Goal: Transaction & Acquisition: Purchase product/service

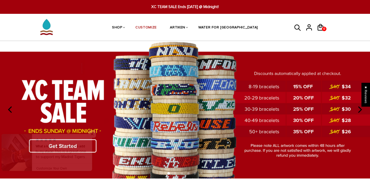
click at [92, 143] on link at bounding box center [92, 152] width 0 height 37
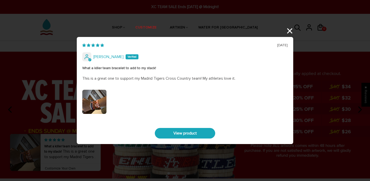
click at [286, 29] on div "08/31/2025 Phillip What a killer team bracelet to add to my stack! This is a gr…" at bounding box center [185, 90] width 370 height 181
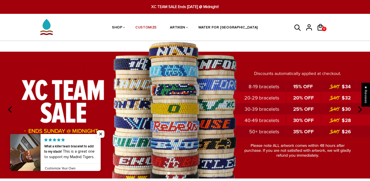
click at [79, 127] on img at bounding box center [185, 110] width 370 height 138
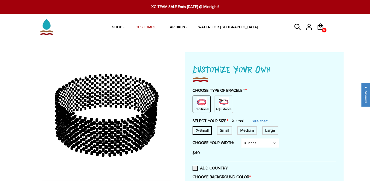
click at [209, 109] on div "Traditional Adjustable" at bounding box center [263, 104] width 143 height 17
click at [220, 106] on img at bounding box center [223, 102] width 10 height 10
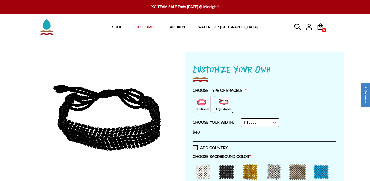
click at [269, 126] on select "8 Beads 6 Beads 10 Beads" at bounding box center [259, 123] width 37 height 8
select select "6-beads"
click at [242, 119] on select "8 Beads 6 Beads 10 Beads" at bounding box center [259, 123] width 37 height 8
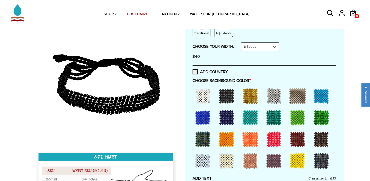
scroll to position [77, 0]
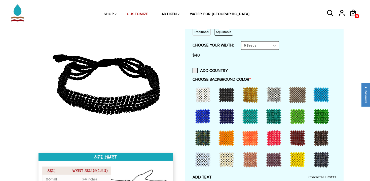
click at [203, 94] on div at bounding box center [203, 95] width 20 height 20
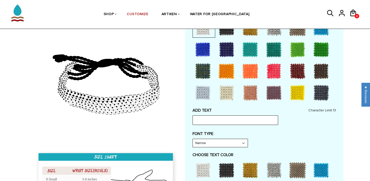
scroll to position [159, 0]
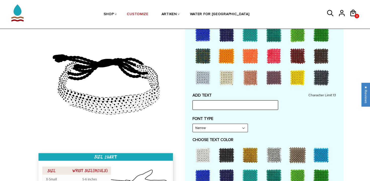
click at [202, 107] on input "text" at bounding box center [234, 105] width 85 height 10
type input "TIFFIN DRAGON"
click at [229, 126] on select "Narrow Bold" at bounding box center [220, 128] width 55 height 8
click at [193, 124] on select "Narrow Bold" at bounding box center [220, 128] width 55 height 8
click at [236, 128] on select "Narrow Bold" at bounding box center [220, 128] width 55 height 8
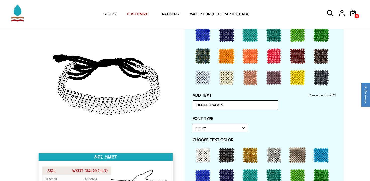
select select "Bold"
click at [193, 124] on select "Narrow Bold" at bounding box center [220, 128] width 55 height 8
click at [231, 125] on select "Narrow Bold" at bounding box center [220, 128] width 55 height 8
type input "TIFFIN DRAG"
select select "Narrow"
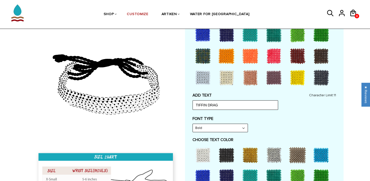
click at [193, 124] on select "Narrow Bold" at bounding box center [220, 128] width 55 height 8
click at [273, 120] on label "FONT TYPE" at bounding box center [263, 118] width 143 height 5
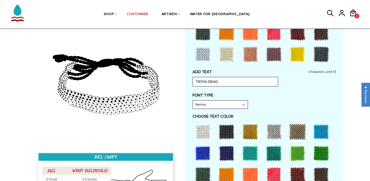
scroll to position [198, 0]
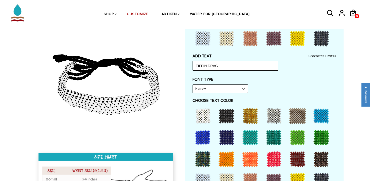
click at [321, 138] on div at bounding box center [321, 137] width 20 height 20
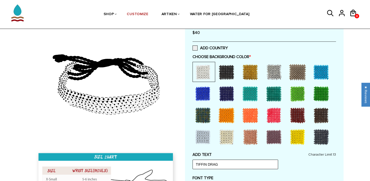
scroll to position [98, 0]
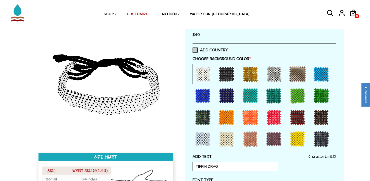
click at [195, 50] on label "ADD COUNTRY" at bounding box center [209, 50] width 35 height 5
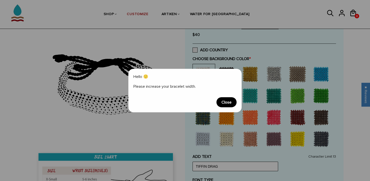
click at [229, 101] on span "Close" at bounding box center [226, 102] width 20 height 10
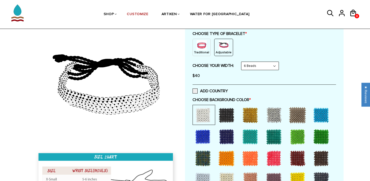
scroll to position [53, 0]
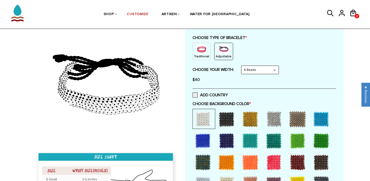
click at [255, 70] on select "8 Beads 6 Beads 10 Beads" at bounding box center [259, 70] width 37 height 8
click at [242, 66] on select "8 Beads 6 Beads 10 Beads" at bounding box center [259, 70] width 37 height 8
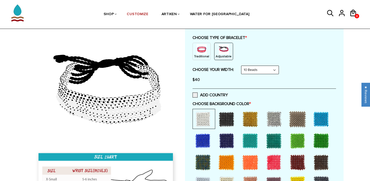
click at [255, 70] on select "8 Beads 6 Beads 10 Beads" at bounding box center [259, 70] width 37 height 8
click at [242, 66] on select "8 Beads 6 Beads 10 Beads" at bounding box center [259, 70] width 37 height 8
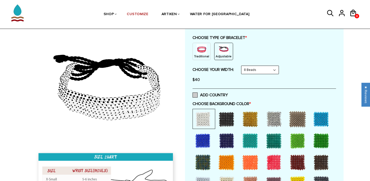
click at [196, 94] on span at bounding box center [194, 95] width 5 height 5
click at [228, 94] on input "ADD COUNTRY" at bounding box center [228, 94] width 0 height 0
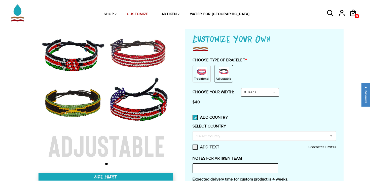
scroll to position [45, 0]
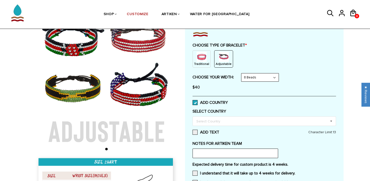
click at [258, 79] on select "8 Beads 6 Beads 10 Beads" at bounding box center [259, 77] width 37 height 8
select select "6-beads"
click at [242, 73] on select "8 Beads 6 Beads 10 Beads" at bounding box center [259, 77] width 37 height 8
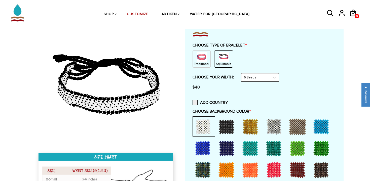
click at [202, 126] on div at bounding box center [203, 127] width 20 height 20
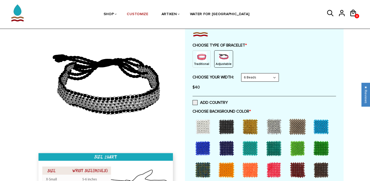
click at [202, 126] on div at bounding box center [203, 127] width 20 height 20
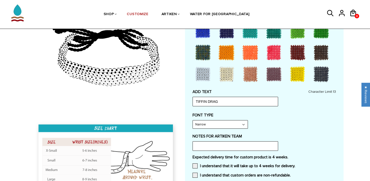
scroll to position [173, 0]
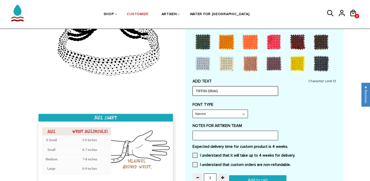
click at [266, 87] on input "TIFFIN DRAG" at bounding box center [234, 91] width 85 height 10
click at [264, 91] on input "TIFFIN DRAG" at bounding box center [234, 91] width 85 height 10
type input "TIFFIN"
click at [196, 155] on span at bounding box center [194, 155] width 5 height 5
click at [295, 154] on input "I understand that it will take up to 4 weeks for delivery." at bounding box center [295, 154] width 0 height 0
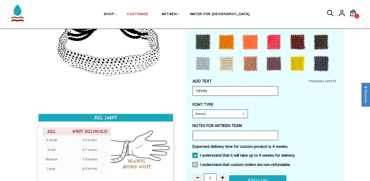
click at [195, 164] on span at bounding box center [194, 164] width 5 height 5
click at [290, 163] on input "I understand that custom orders are non-refundable." at bounding box center [290, 163] width 0 height 0
click at [213, 178] on input "1" at bounding box center [210, 177] width 13 height 9
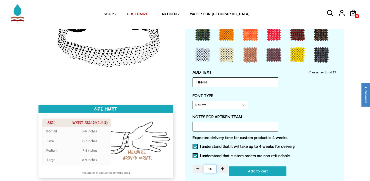
scroll to position [187, 0]
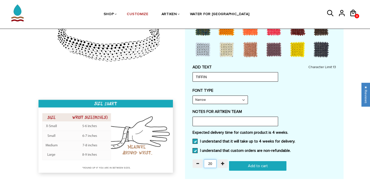
type input "20"
click at [248, 164] on input "Add to cart" at bounding box center [257, 166] width 57 height 10
type input "Add to cart"
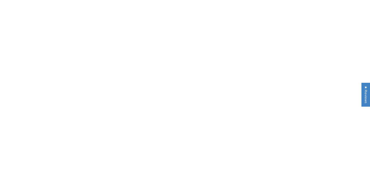
scroll to position [142, 0]
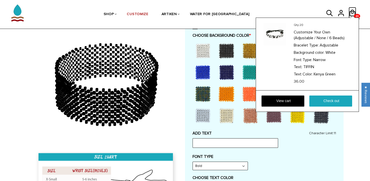
click at [353, 12] on icon at bounding box center [352, 13] width 8 height 12
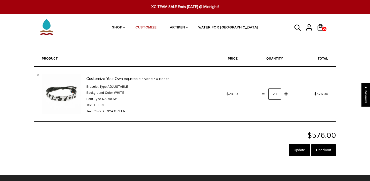
click at [87, 95] on span "Background color" at bounding box center [99, 93] width 27 height 4
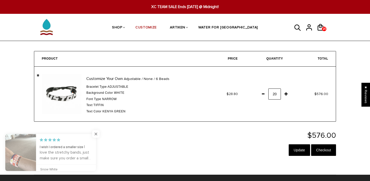
click at [38, 76] on link "" at bounding box center [38, 75] width 3 height 3
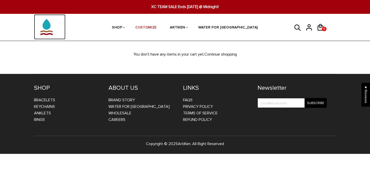
click at [46, 28] on img at bounding box center [46, 26] width 25 height 25
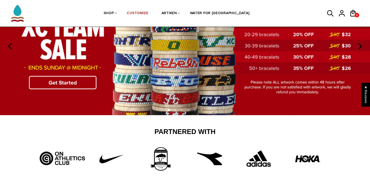
scroll to position [75, 0]
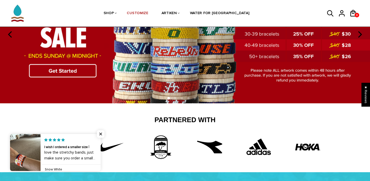
click at [64, 72] on img at bounding box center [185, 35] width 370 height 138
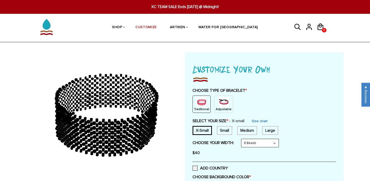
click at [221, 112] on div "Adjustable" at bounding box center [223, 104] width 19 height 17
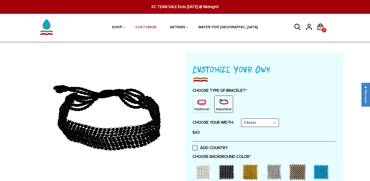
click at [250, 124] on select "8 Beads 6 Beads 10 Beads" at bounding box center [259, 123] width 37 height 8
click at [242, 119] on select "8 Beads 6 Beads 10 Beads" at bounding box center [259, 123] width 37 height 8
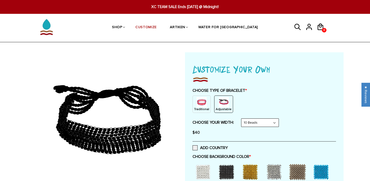
click at [253, 124] on select "8 Beads 6 Beads 10 Beads" at bounding box center [259, 123] width 37 height 8
click at [242, 119] on select "8 Beads 6 Beads 10 Beads" at bounding box center [259, 123] width 37 height 8
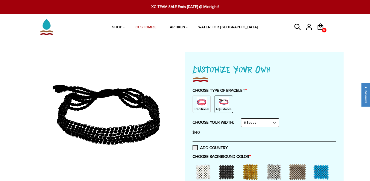
click at [257, 123] on select "8 Beads 6 Beads 10 Beads" at bounding box center [259, 123] width 37 height 8
select select "8-beads"
click at [242, 119] on select "8 Beads 6 Beads 10 Beads" at bounding box center [259, 123] width 37 height 8
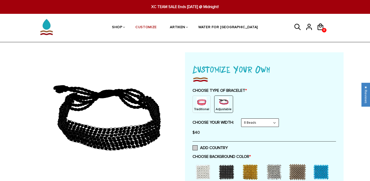
click at [196, 148] on span at bounding box center [194, 147] width 5 height 5
click at [228, 146] on input "ADD COUNTRY" at bounding box center [228, 146] width 0 height 0
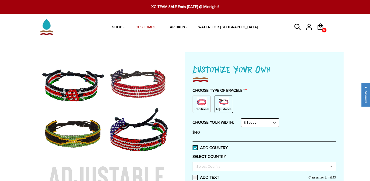
click at [196, 148] on span at bounding box center [194, 147] width 5 height 5
click at [228, 146] on input "ADD COUNTRY" at bounding box center [228, 146] width 0 height 0
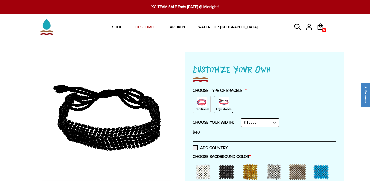
click at [199, 179] on div at bounding box center [203, 172] width 20 height 20
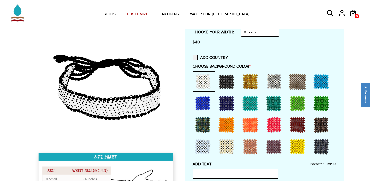
scroll to position [109, 0]
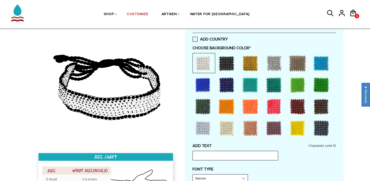
click at [202, 61] on div at bounding box center [203, 63] width 20 height 20
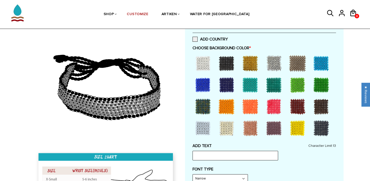
click at [202, 61] on div at bounding box center [203, 63] width 20 height 20
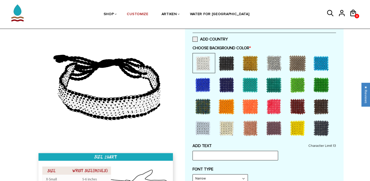
click at [201, 123] on div at bounding box center [203, 128] width 20 height 20
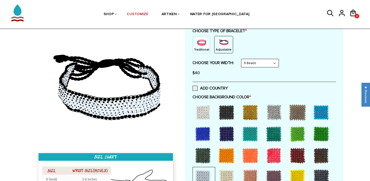
scroll to position [48, 0]
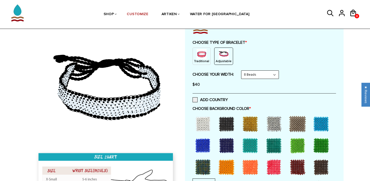
click at [202, 125] on div at bounding box center [203, 124] width 20 height 20
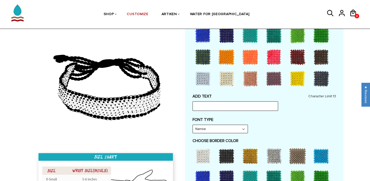
scroll to position [167, 0]
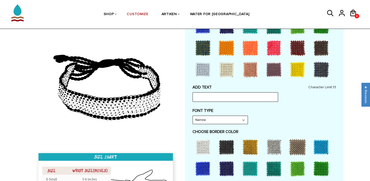
click at [205, 146] on div at bounding box center [203, 147] width 20 height 20
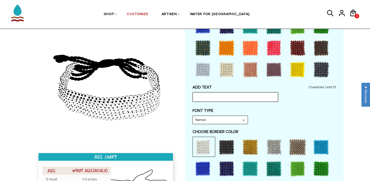
click at [223, 93] on input "text" at bounding box center [234, 97] width 85 height 10
type input "D"
type input "TIFFIN"
click at [236, 121] on select "Narrow Bold" at bounding box center [220, 120] width 55 height 8
select select "Bold"
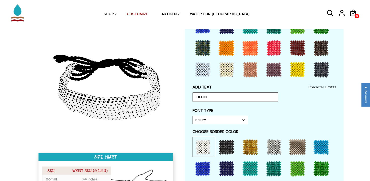
click at [193, 116] on select "Narrow Bold" at bounding box center [220, 120] width 55 height 8
click at [289, 115] on div "FONT TYPE Bold Narrow Bold" at bounding box center [263, 116] width 143 height 16
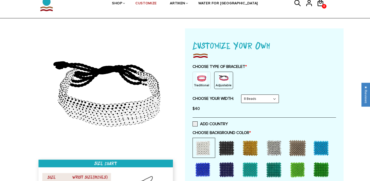
scroll to position [0, 0]
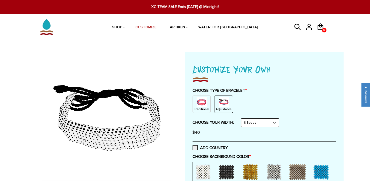
click at [270, 123] on select "8 Beads 6 Beads 10 Beads" at bounding box center [259, 123] width 37 height 8
select select "6-beads"
click at [242, 119] on select "8 Beads 6 Beads 10 Beads" at bounding box center [259, 123] width 37 height 8
select select "Bold"
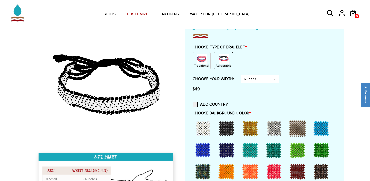
scroll to position [45, 0]
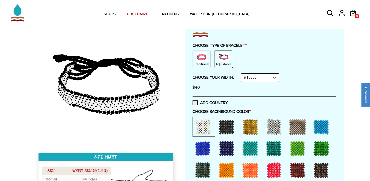
click at [201, 125] on div at bounding box center [203, 127] width 20 height 20
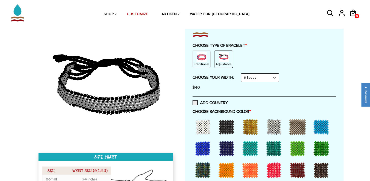
click at [201, 125] on div at bounding box center [203, 127] width 20 height 20
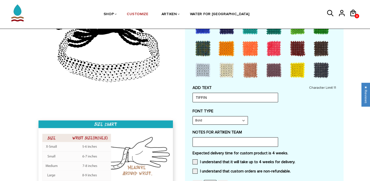
scroll to position [167, 0]
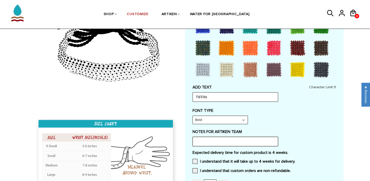
click at [201, 143] on input "text" at bounding box center [234, 142] width 85 height 10
type input "I"
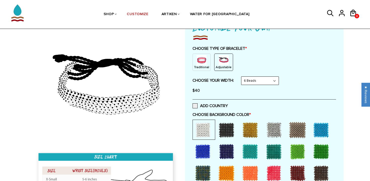
scroll to position [18, 0]
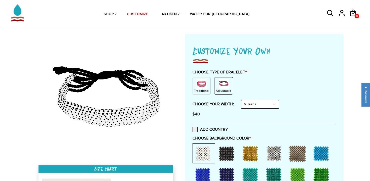
type input "Our school mascot is the Dragons and if we can include some sort of Dragon logo…"
click at [222, 87] on img at bounding box center [223, 84] width 10 height 10
click at [256, 102] on select "8 Beads 6 Beads 10 Beads" at bounding box center [259, 104] width 37 height 8
click at [242, 100] on select "8 Beads 6 Beads 10 Beads" at bounding box center [259, 104] width 37 height 8
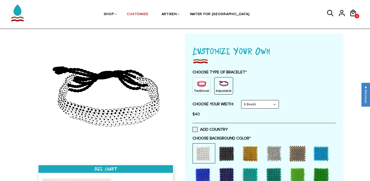
click at [256, 105] on select "8 Beads 6 Beads 10 Beads" at bounding box center [259, 104] width 37 height 8
click at [242, 100] on select "8 Beads 6 Beads 10 Beads" at bounding box center [259, 104] width 37 height 8
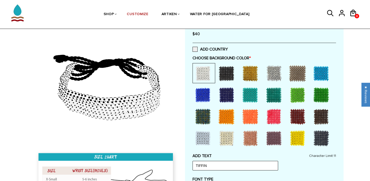
scroll to position [65, 0]
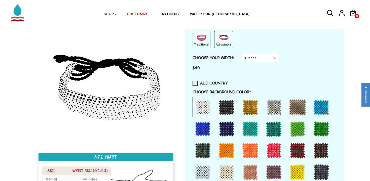
click at [275, 60] on select "8 Beads 6 Beads 10 Beads" at bounding box center [259, 58] width 37 height 8
select select "6-beads"
click at [242, 54] on select "8 Beads 6 Beads 10 Beads" at bounding box center [259, 58] width 37 height 8
select select "Bold"
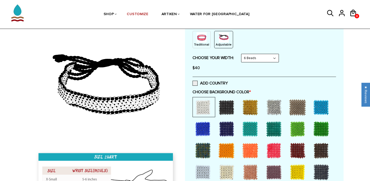
click at [205, 104] on div at bounding box center [203, 107] width 20 height 20
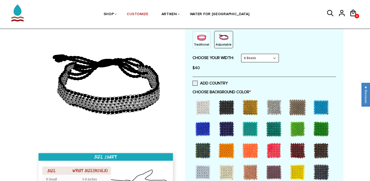
click at [205, 104] on div at bounding box center [203, 107] width 20 height 20
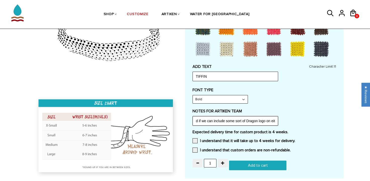
scroll to position [0, 163]
drag, startPoint x: 228, startPoint y: 120, endPoint x: 289, endPoint y: 122, distance: 60.6
click at [289, 122] on div "NOTES FOR ARTIKEN TEAM Our school mascot is the Dragons and if we can include s…" at bounding box center [263, 117] width 143 height 17
click at [255, 119] on input "Our school mascot is the Dragons and if we can include some sort of Dragon logo…" at bounding box center [234, 121] width 85 height 10
drag, startPoint x: 247, startPoint y: 120, endPoint x: 303, endPoint y: 121, distance: 55.8
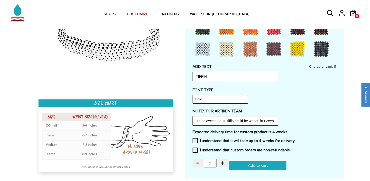
click at [303, 121] on div "NOTES FOR ARTIKEN TEAM Our school mascot is the Dragons and if we can include s…" at bounding box center [263, 117] width 143 height 17
drag, startPoint x: 211, startPoint y: 120, endPoint x: 325, endPoint y: 128, distance: 113.5
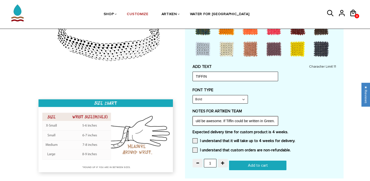
click at [325, 128] on div "Customize Your Own CHOOSE TYPE OF BRACELET * Traditional Adjustable Traditional…" at bounding box center [263, 23] width 143 height 296
click at [308, 107] on div "Customize Your Own CHOOSE TYPE OF BRACELET * Traditional Adjustable Traditional…" at bounding box center [263, 23] width 143 height 296
click at [195, 141] on span at bounding box center [194, 140] width 5 height 5
click at [295, 139] on input "I understand that it will take up to 4 weeks for delivery." at bounding box center [295, 139] width 0 height 0
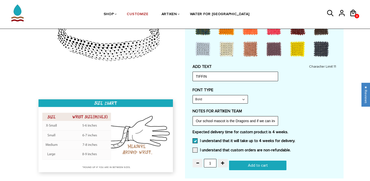
click at [195, 147] on div "Expected delivery time for custom product is 4 weeks. I understand that it will…" at bounding box center [263, 142] width 143 height 26
click at [195, 150] on span at bounding box center [194, 150] width 5 height 5
click at [290, 149] on input "I understand that custom orders are non-refundable." at bounding box center [290, 149] width 0 height 0
click at [208, 162] on input "1" at bounding box center [210, 163] width 13 height 9
type input "20"
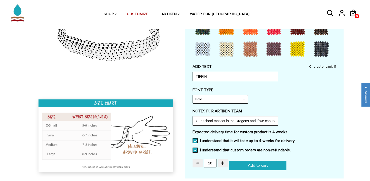
click at [300, 128] on div "Customize Your Own CHOOSE TYPE OF BRACELET * Traditional Adjustable Traditional…" at bounding box center [263, 23] width 143 height 296
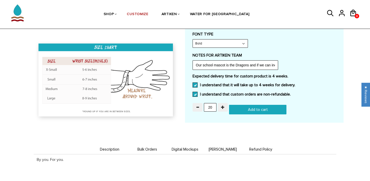
scroll to position [247, 0]
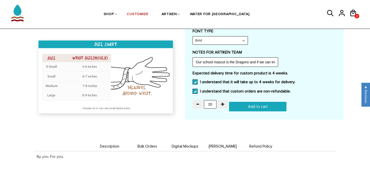
click at [269, 106] on input "Add to cart" at bounding box center [257, 107] width 57 height 10
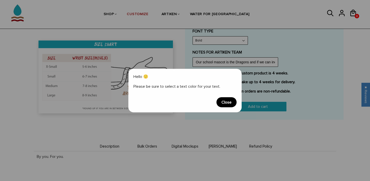
click at [228, 102] on span "Close" at bounding box center [226, 102] width 20 height 10
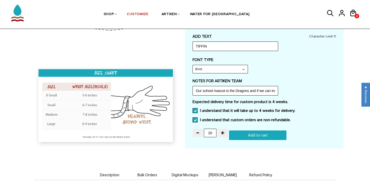
scroll to position [188, 0]
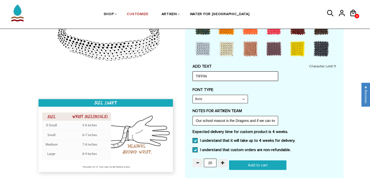
click at [260, 74] on input "TIFFIN" at bounding box center [234, 76] width 85 height 10
click at [238, 101] on select "Narrow Bold" at bounding box center [220, 99] width 55 height 8
click at [193, 95] on select "Narrow Bold" at bounding box center [220, 99] width 55 height 8
click at [258, 164] on input "Add to cart" at bounding box center [257, 165] width 57 height 10
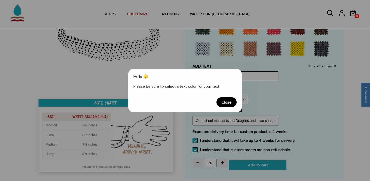
click at [232, 99] on span "Close" at bounding box center [226, 102] width 20 height 10
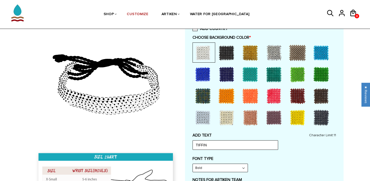
scroll to position [113, 0]
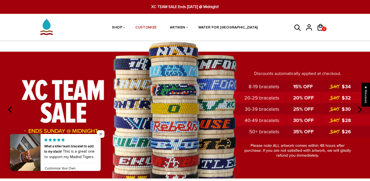
click at [100, 134] on span "Close popup widget" at bounding box center [101, 134] width 8 height 8
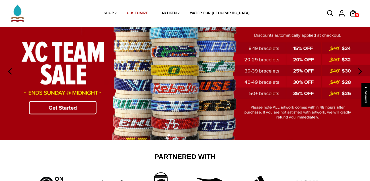
scroll to position [55, 0]
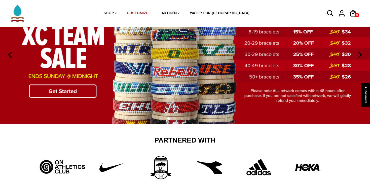
click at [206, 74] on img at bounding box center [185, 55] width 370 height 138
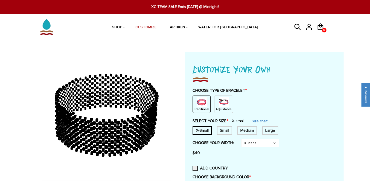
click at [223, 107] on img at bounding box center [223, 102] width 10 height 10
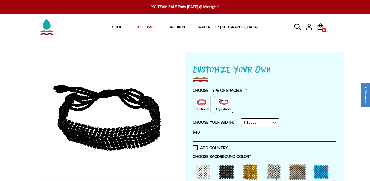
click at [273, 122] on select "8 Beads 6 Beads 10 Beads" at bounding box center [259, 123] width 37 height 8
select select "6-beads"
click at [242, 119] on select "8 Beads 6 Beads 10 Beads" at bounding box center [259, 123] width 37 height 8
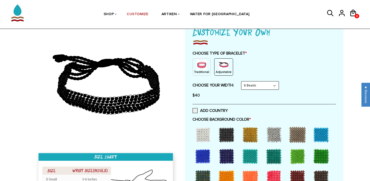
scroll to position [53, 0]
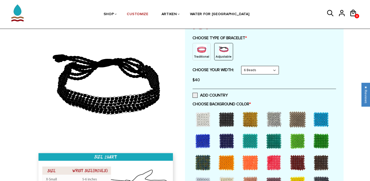
click at [199, 120] on div at bounding box center [203, 119] width 20 height 20
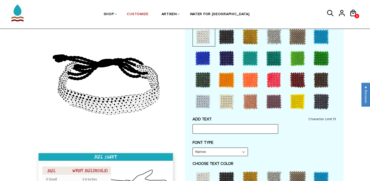
scroll to position [136, 0]
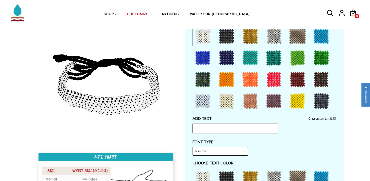
click at [202, 127] on input "text" at bounding box center [234, 129] width 85 height 10
type input "TIFFIN"
click at [290, 146] on div "FONT TYPE Narrow Narrow Bold" at bounding box center [263, 148] width 143 height 16
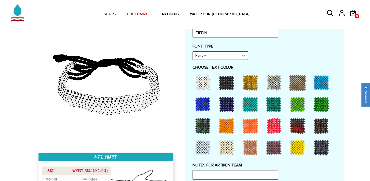
scroll to position [232, 0]
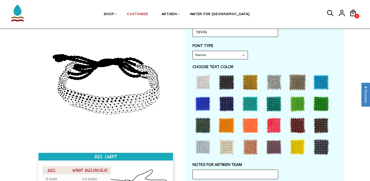
click at [322, 103] on div at bounding box center [321, 104] width 20 height 20
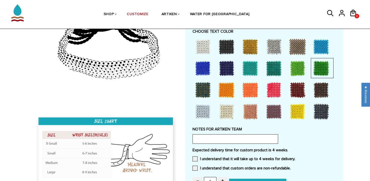
scroll to position [273, 0]
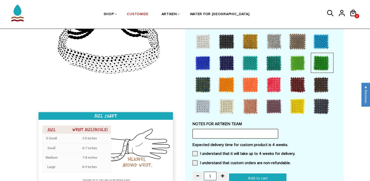
click at [236, 132] on input "text" at bounding box center [234, 134] width 85 height 10
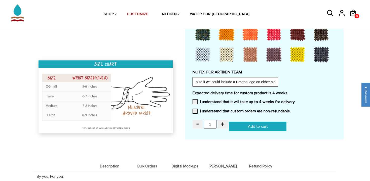
scroll to position [0, 0]
drag, startPoint x: 211, startPoint y: 82, endPoint x: 183, endPoint y: 82, distance: 27.4
click at [263, 81] on input "Our school logo is the Dragons so if we could include a Dragon logo on either s…" at bounding box center [234, 82] width 85 height 10
click at [268, 81] on input "Our school logo is the Dragons so if we could include a Dragon logo on either s…" at bounding box center [234, 82] width 85 height 10
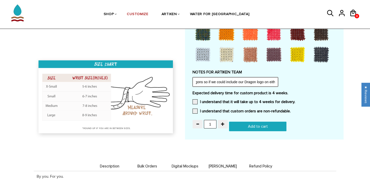
scroll to position [0, 92]
drag, startPoint x: 267, startPoint y: 81, endPoint x: 321, endPoint y: 81, distance: 53.3
click at [321, 81] on div "NOTES FOR ARTIKEN TEAM Our school logo is the Dragons so if we could include ou…" at bounding box center [263, 78] width 143 height 17
click at [275, 82] on input "Our school logo is the Dragons so if we could include our Dragon logo on either…" at bounding box center [234, 82] width 85 height 10
type input "Our school logo is the Dragons so if we could include our Dragon logo on either…"
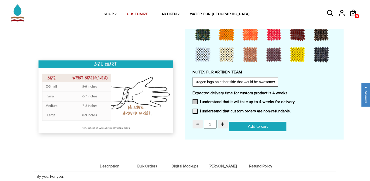
scroll to position [0, 0]
click at [197, 101] on span at bounding box center [194, 101] width 5 height 5
click at [295, 100] on input "I understand that it will take up to 4 weeks for delivery." at bounding box center [295, 100] width 0 height 0
click at [197, 109] on span at bounding box center [194, 111] width 5 height 5
click at [290, 110] on input "I understand that custom orders are non-refundable." at bounding box center [290, 110] width 0 height 0
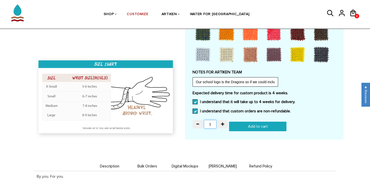
click at [207, 122] on input "1" at bounding box center [210, 124] width 13 height 9
type input "20"
click at [298, 110] on div "Expected delivery time for custom product is 4 weeks. I understand that it will…" at bounding box center [263, 104] width 143 height 26
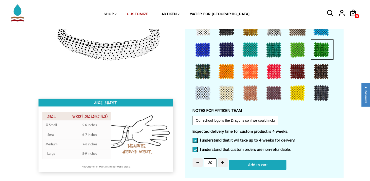
scroll to position [290, 0]
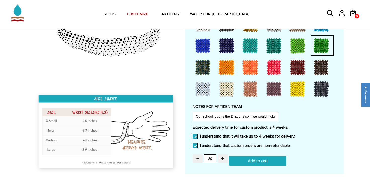
click at [251, 160] on input "Add to cart" at bounding box center [257, 161] width 57 height 10
type input "Add to cart"
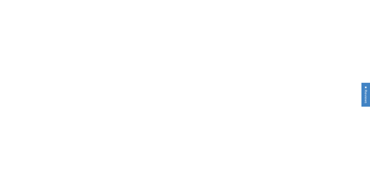
scroll to position [290, 0]
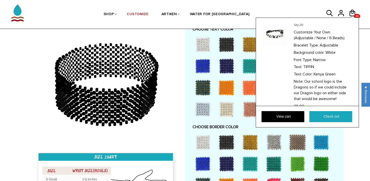
click at [354, 16] on div at bounding box center [352, 17] width 4 height 2
click at [285, 118] on link "View cart" at bounding box center [282, 116] width 43 height 11
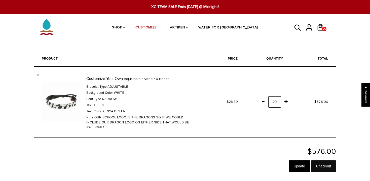
click at [327, 166] on input "Checkout" at bounding box center [323, 166] width 25 height 12
